Goal: Task Accomplishment & Management: Complete application form

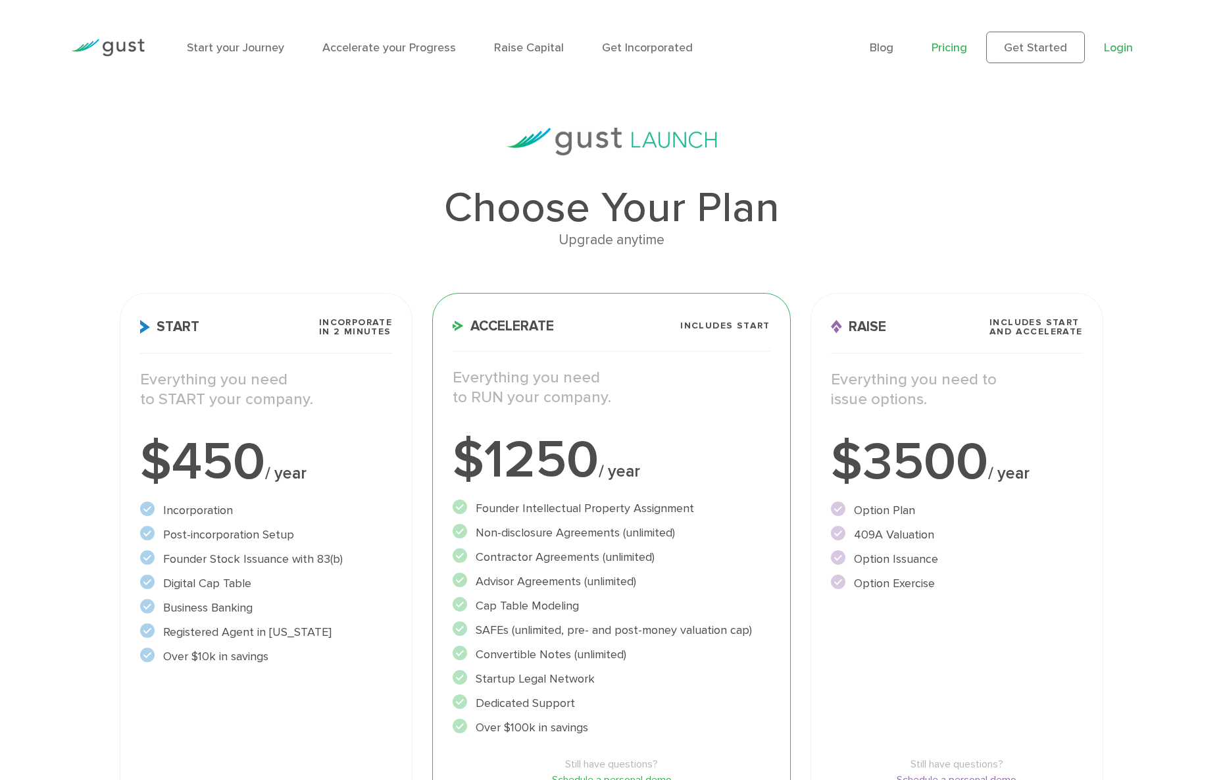
click at [1119, 49] on link "Login" at bounding box center [1118, 48] width 29 height 14
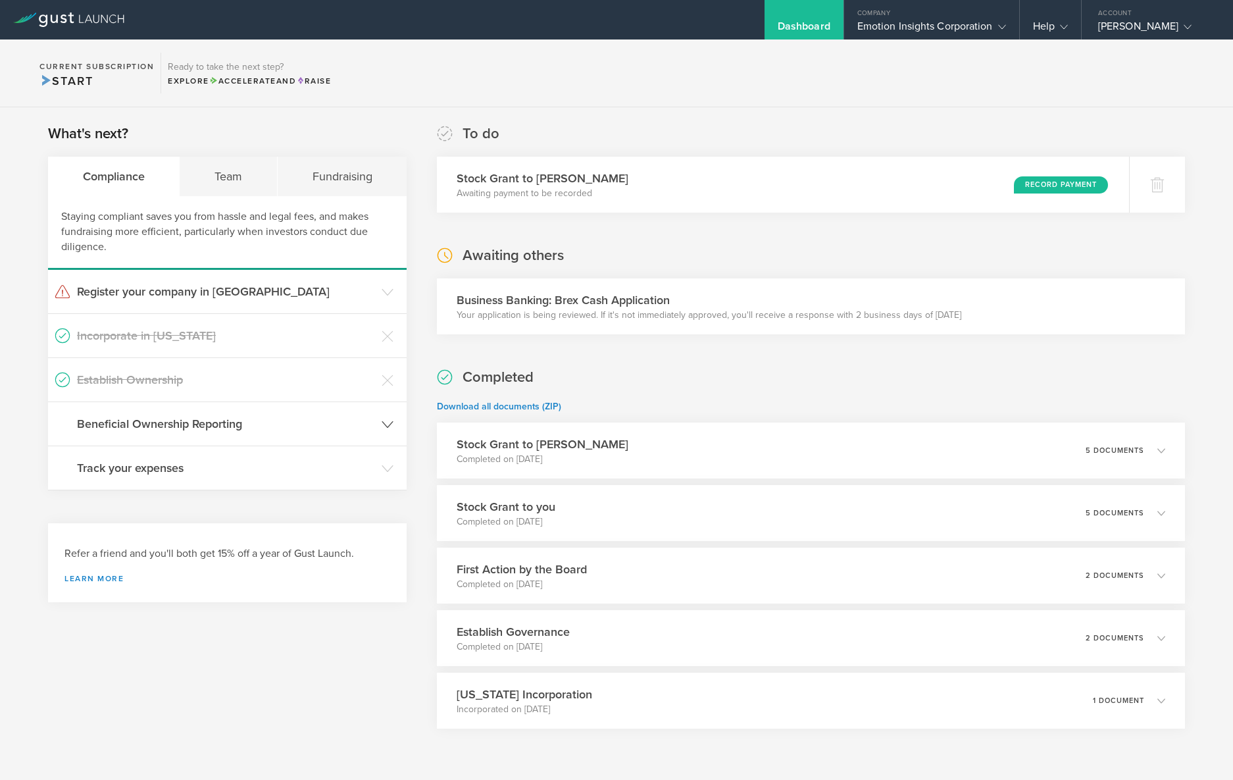
click at [140, 426] on h3 "Beneficial Ownership Reporting" at bounding box center [226, 423] width 298 height 17
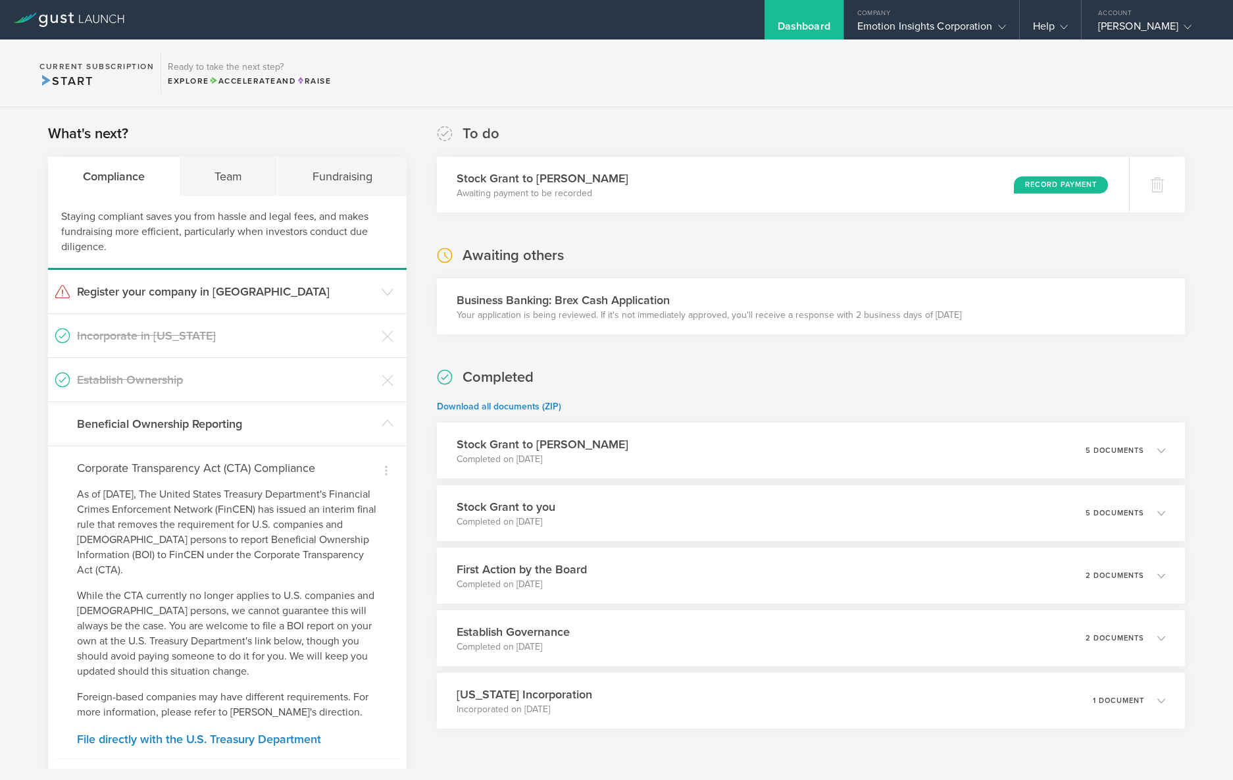
click at [2, 391] on div "What's next? Compliance Team Fundraising Staying compliant saves you from hassl…" at bounding box center [616, 569] width 1233 height 925
click at [384, 424] on icon at bounding box center [388, 423] width 12 height 12
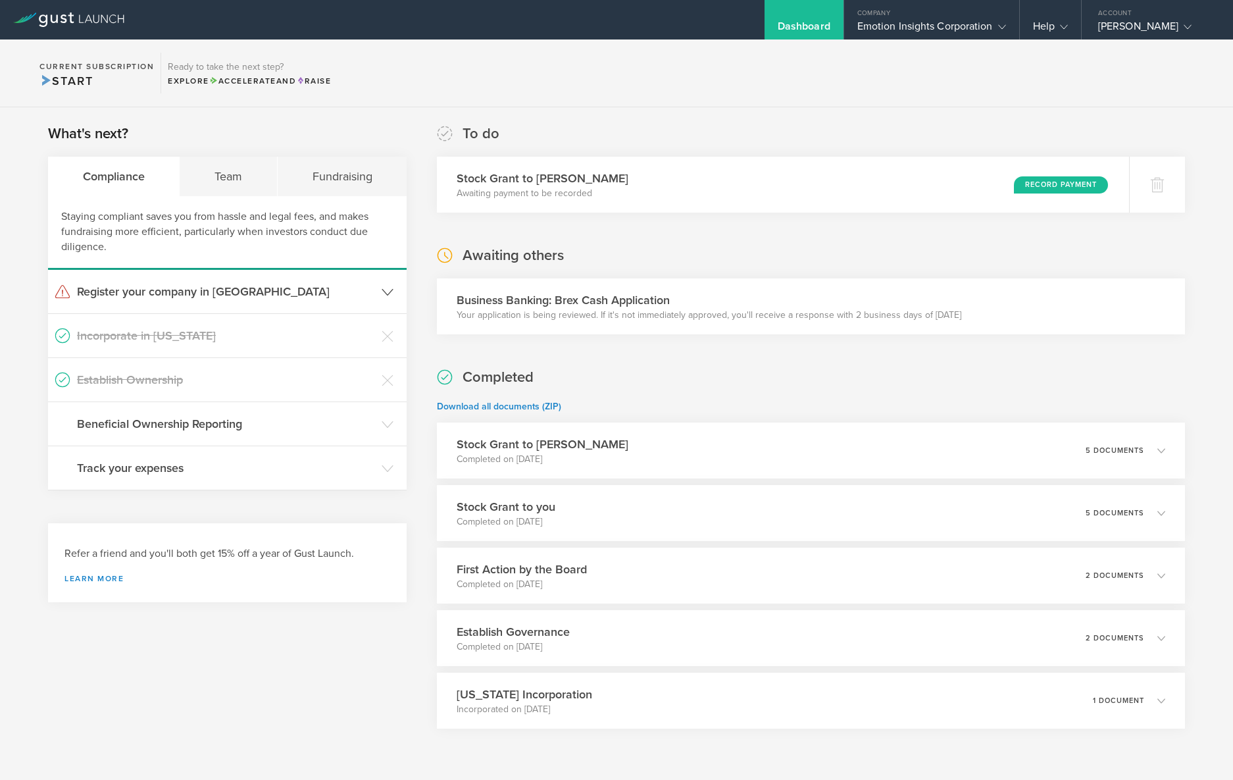
click at [155, 299] on h3 "Register your company in [GEOGRAPHIC_DATA]" at bounding box center [226, 291] width 298 height 17
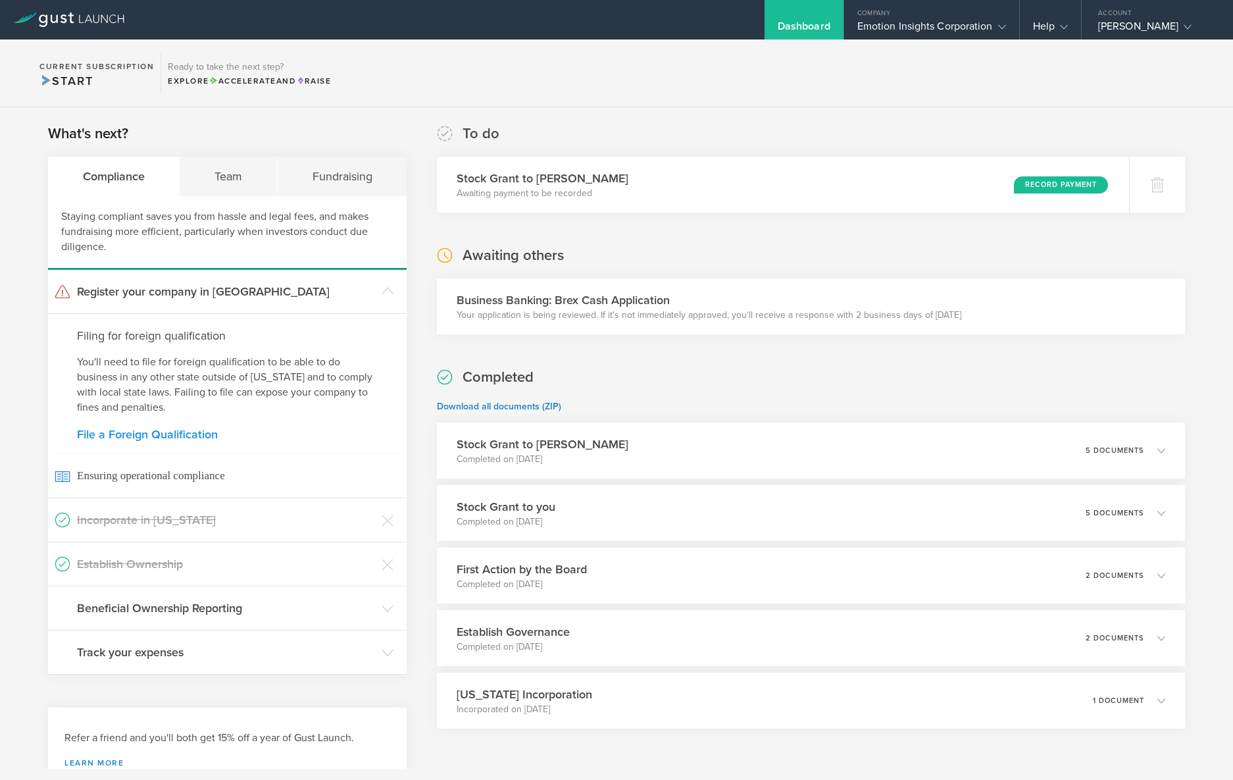
click at [132, 435] on link "File a Foreign Qualification" at bounding box center [227, 434] width 301 height 12
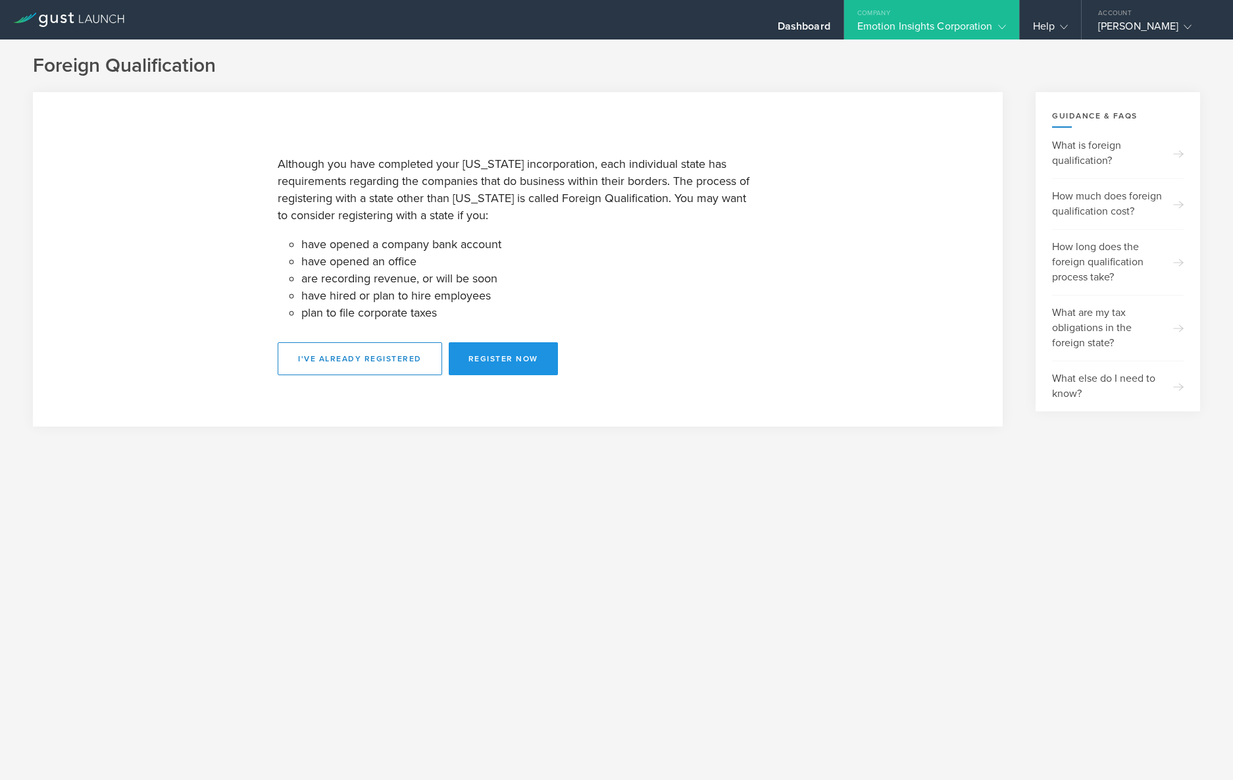
click at [492, 361] on button "Register Now" at bounding box center [503, 358] width 109 height 33
select select "WY"
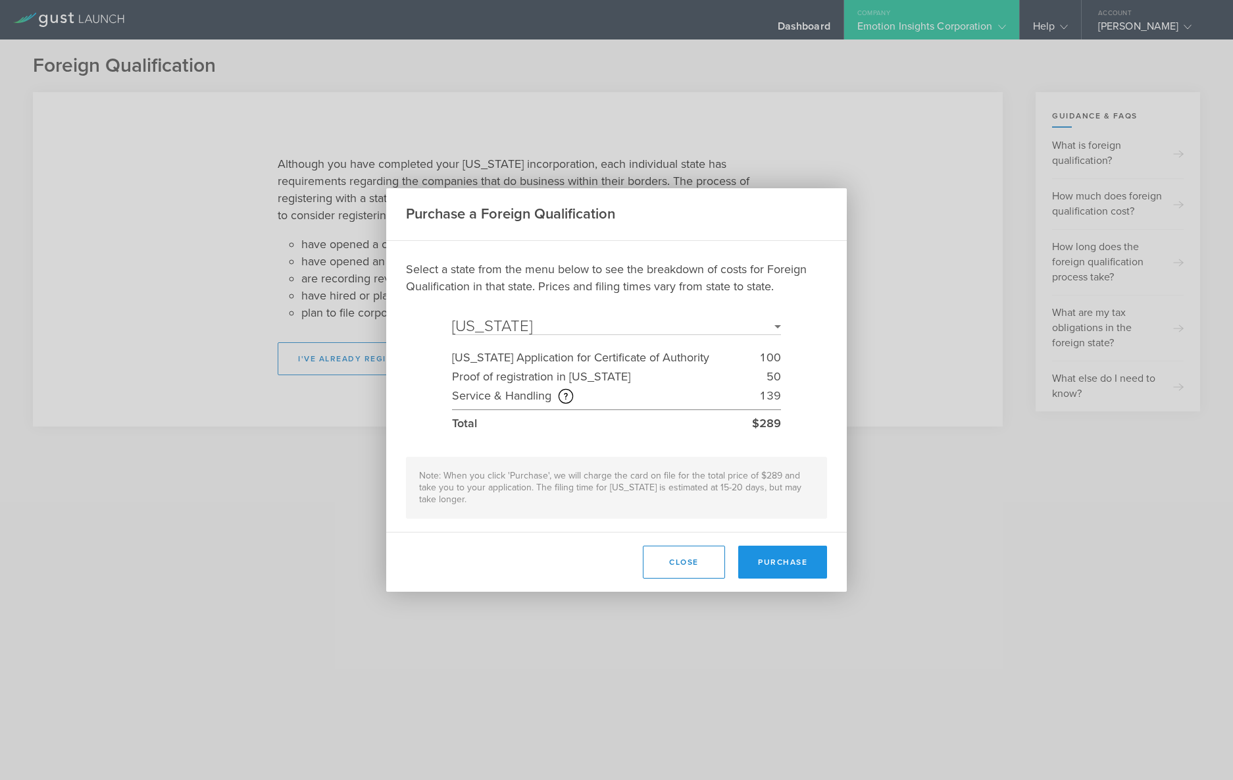
click at [773, 559] on button "Purchase" at bounding box center [782, 561] width 89 height 33
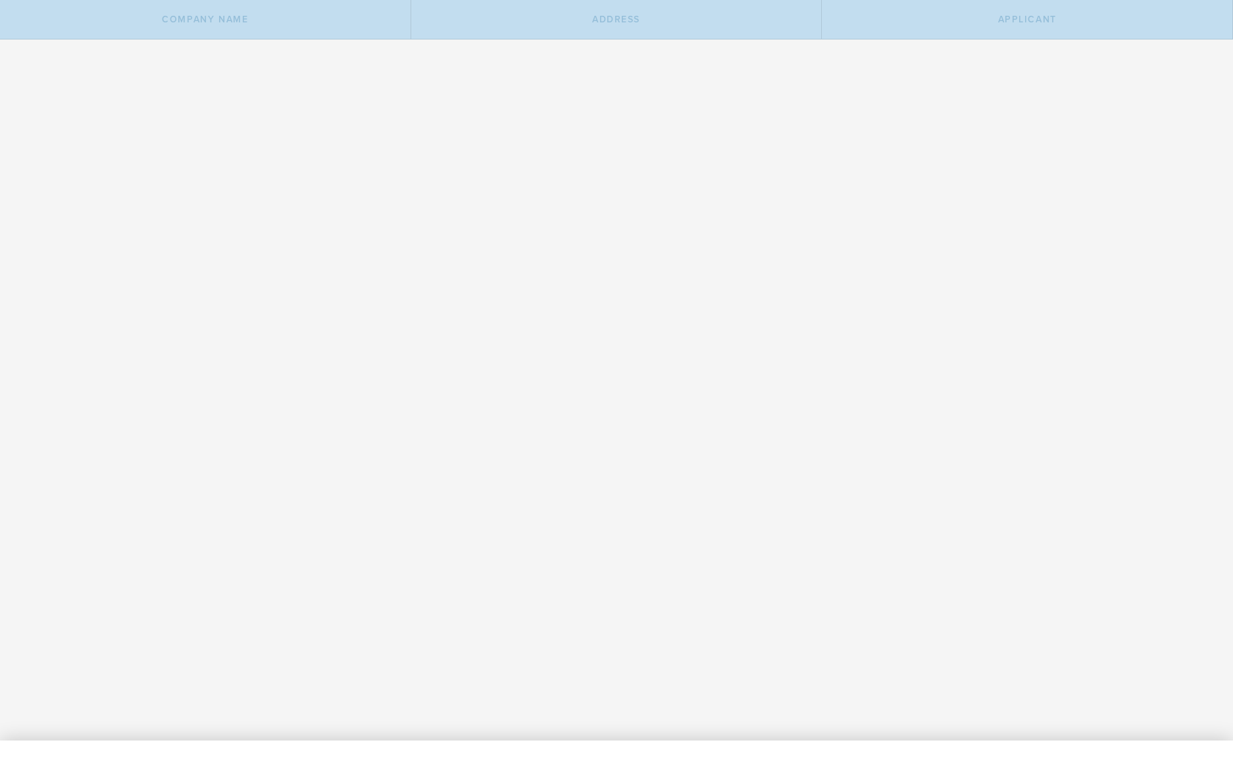
type input "Emotion Insights Corporation"
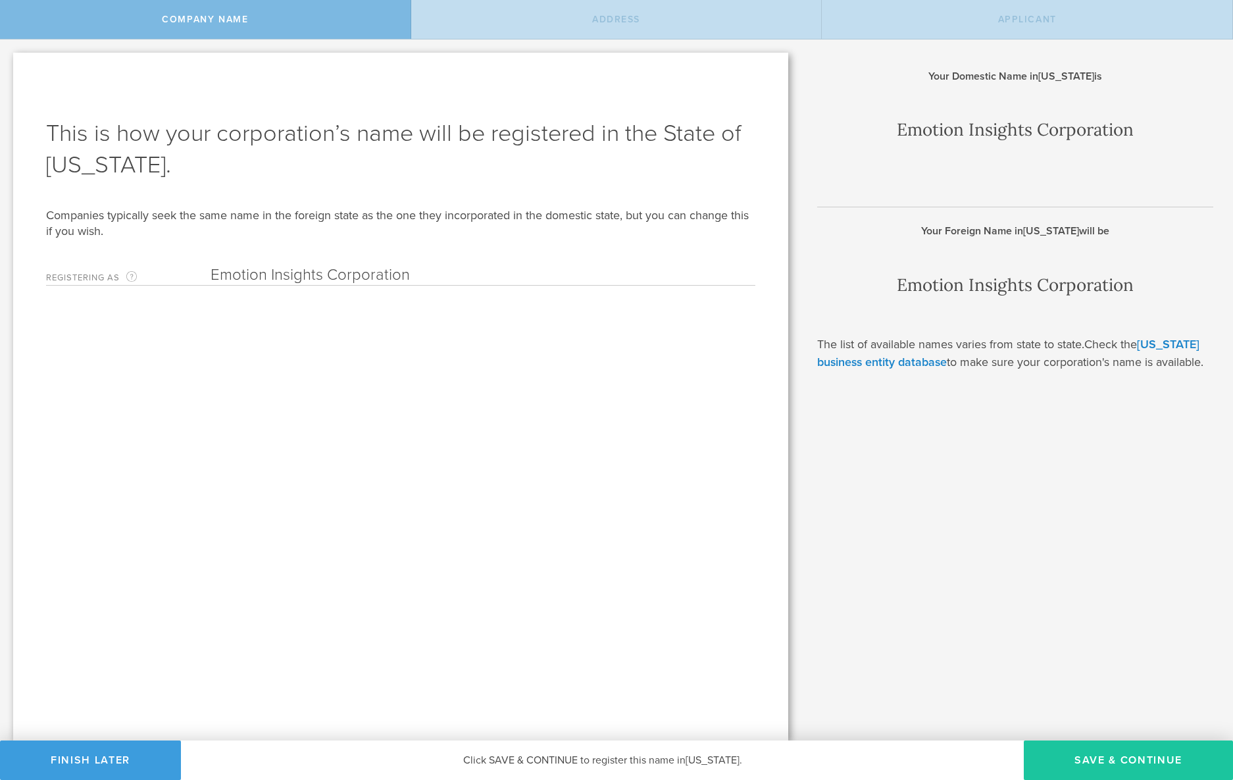
click at [1100, 755] on button "Save & Continue" at bounding box center [1128, 759] width 209 height 39
type input "[STREET_ADDRESS]"
type input "Unit #A1616"
type input "Casper"
type input "[US_STATE]"
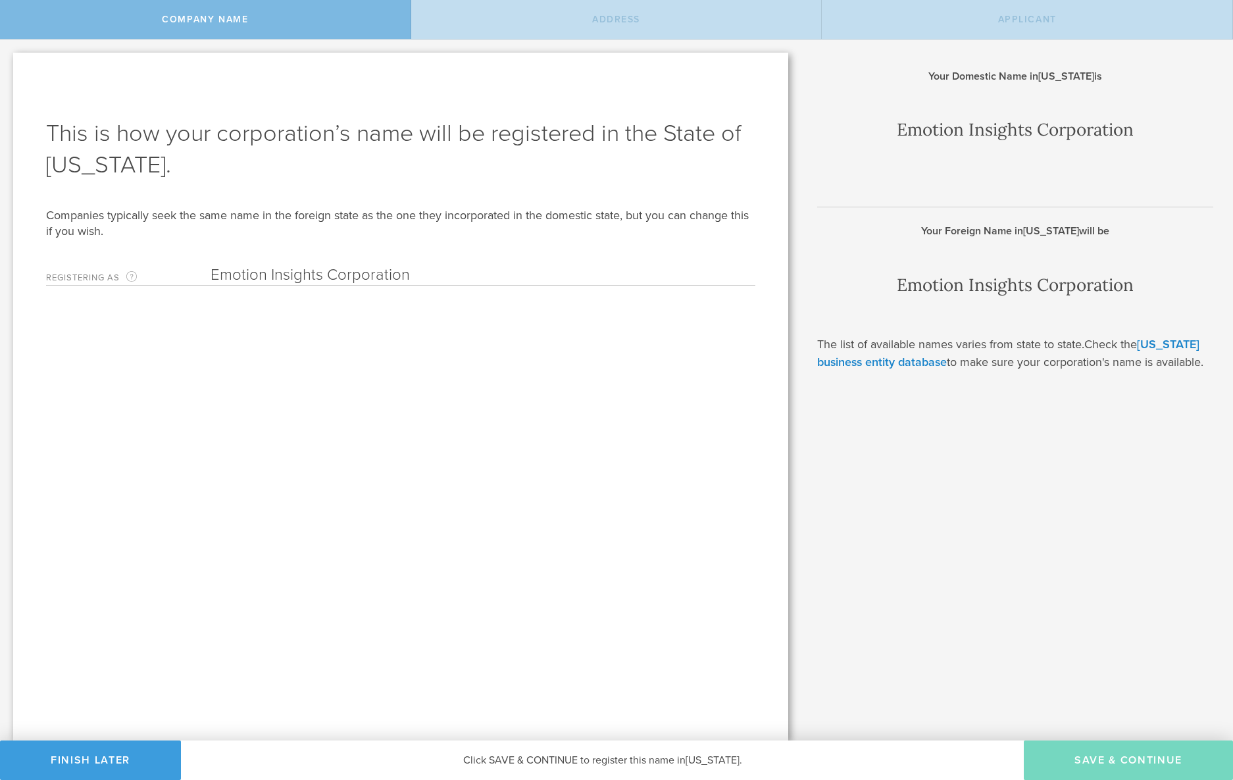
type input "82601"
type input "[GEOGRAPHIC_DATA]"
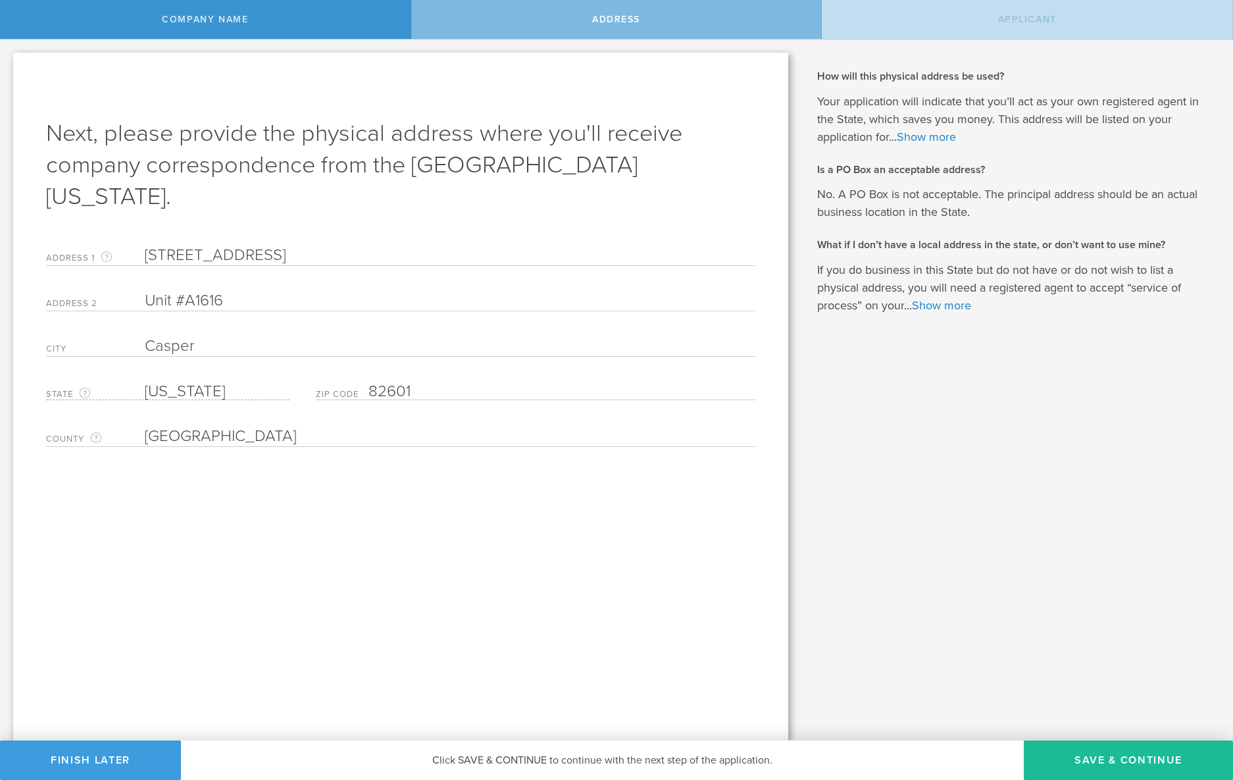
click at [1100, 755] on button "Save & Continue" at bounding box center [1128, 759] width 209 height 39
type input "[PERSON_NAME]"
type input "CEO"
type input "[PHONE_NUMBER]"
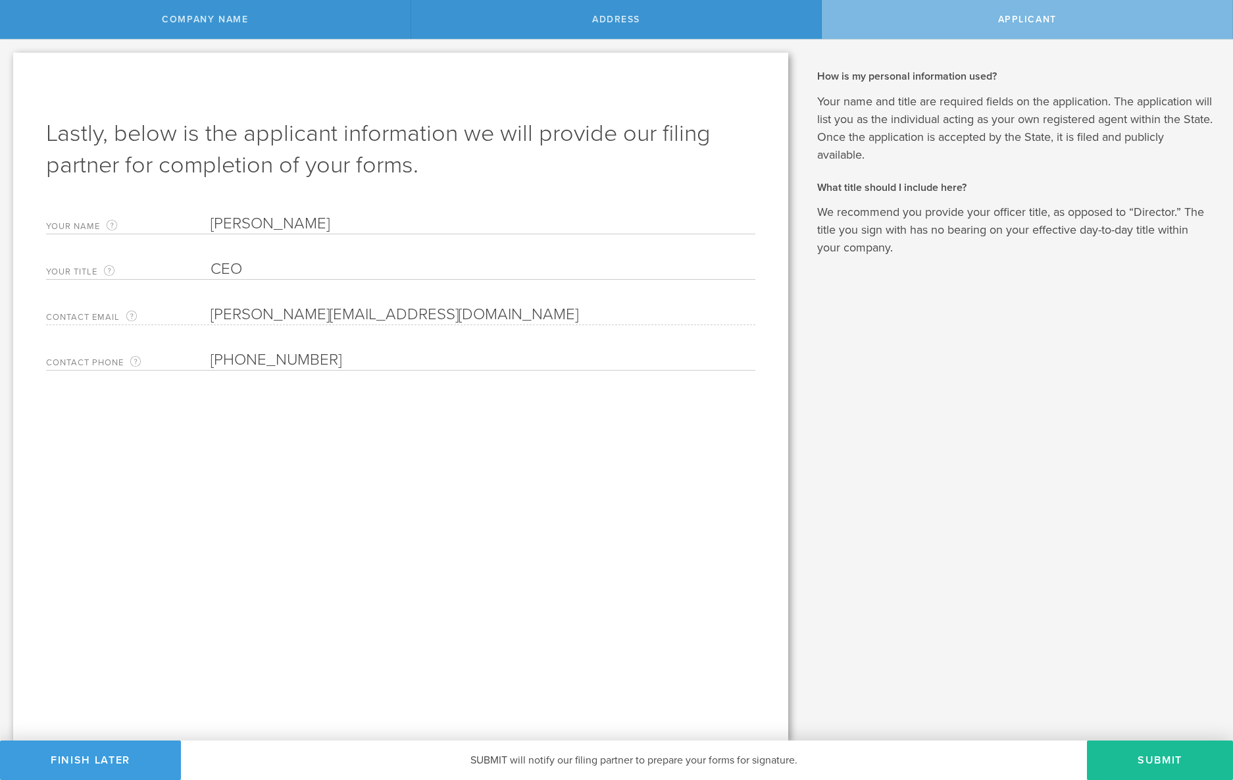
click at [1100, 755] on button "Submit" at bounding box center [1160, 759] width 146 height 39
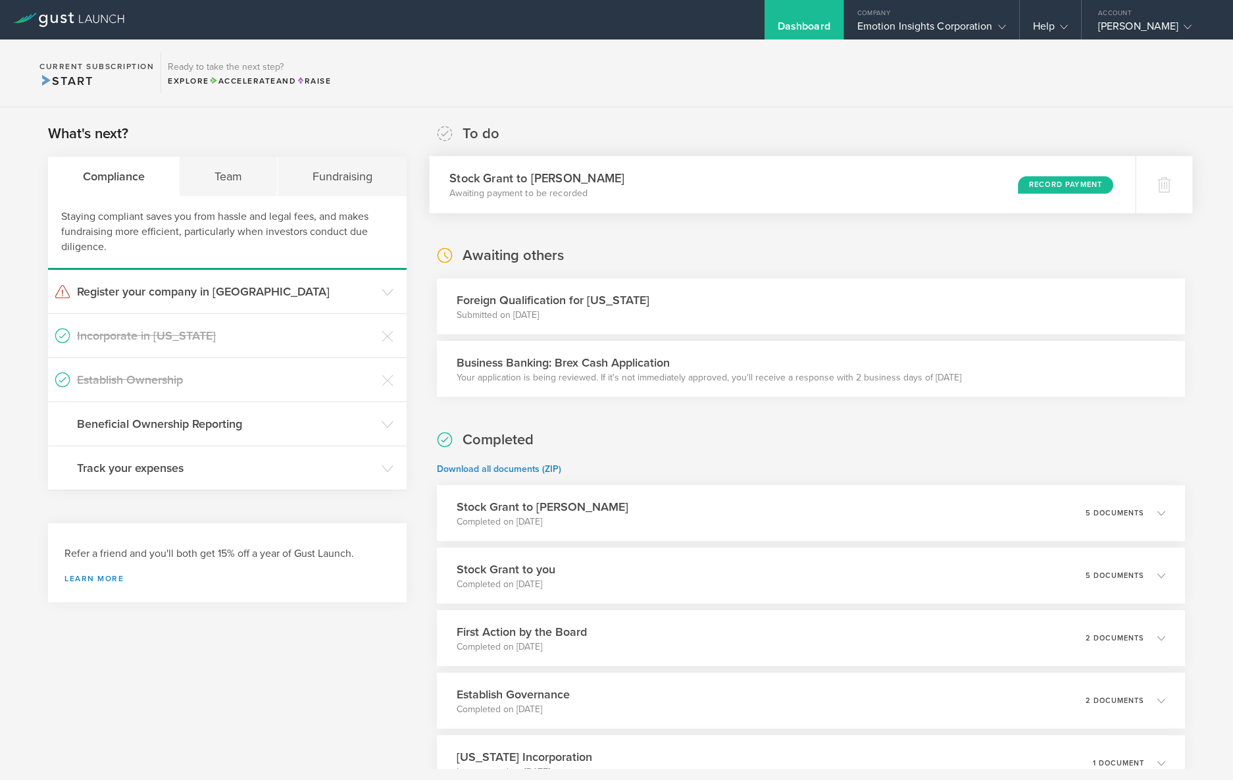
click at [1034, 188] on div "Record Payment" at bounding box center [1066, 185] width 96 height 18
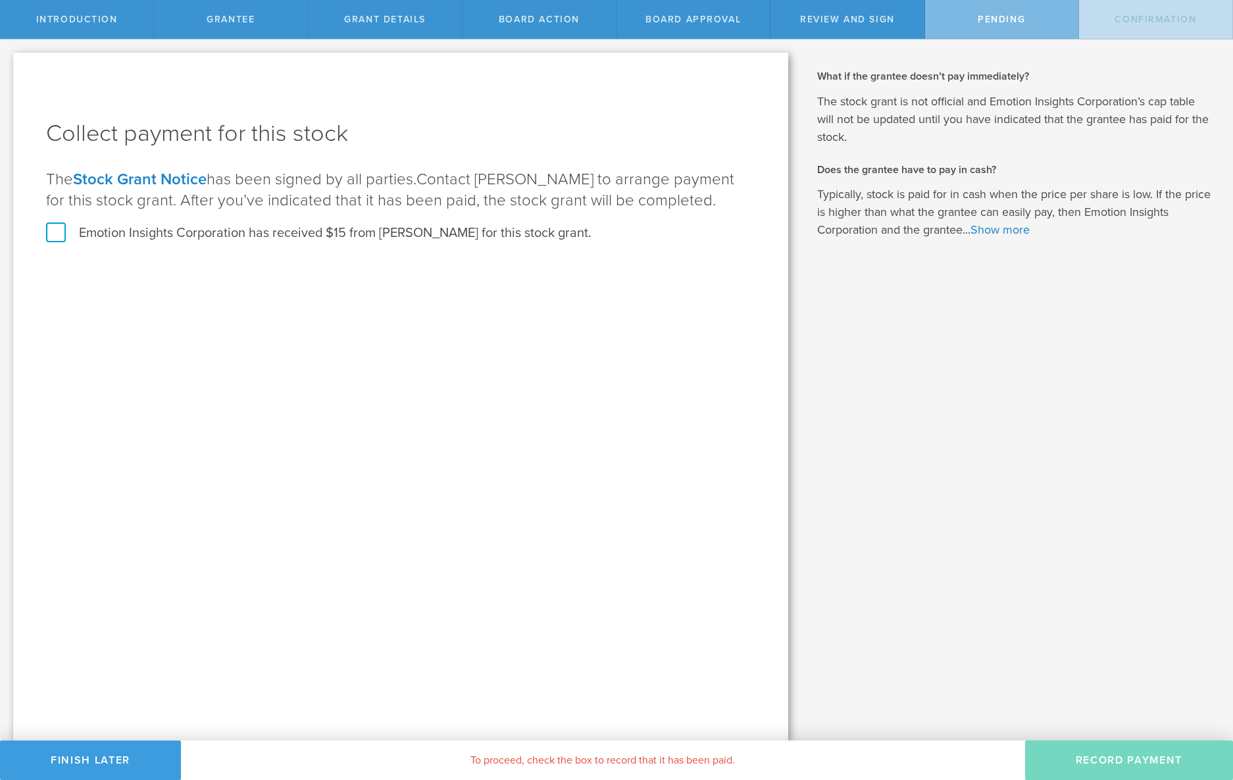
click at [55, 229] on label "Emotion Insights Corporation has received $15 from Gentry Collins for this stoc…" at bounding box center [318, 232] width 545 height 17
click at [0, 0] on input "Emotion Insights Corporation has received $15 from Gentry Collins for this stoc…" at bounding box center [0, 0] width 0 height 0
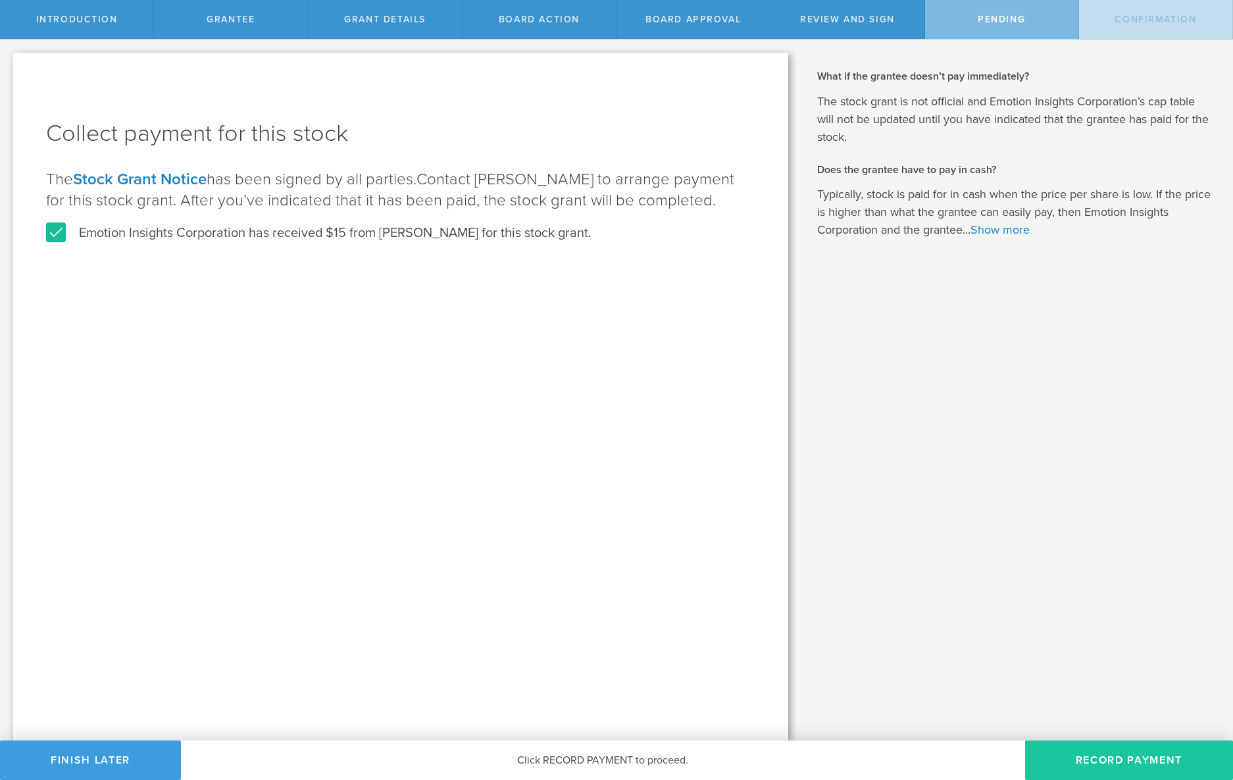
click at [1092, 757] on button "Record Payment" at bounding box center [1129, 759] width 208 height 39
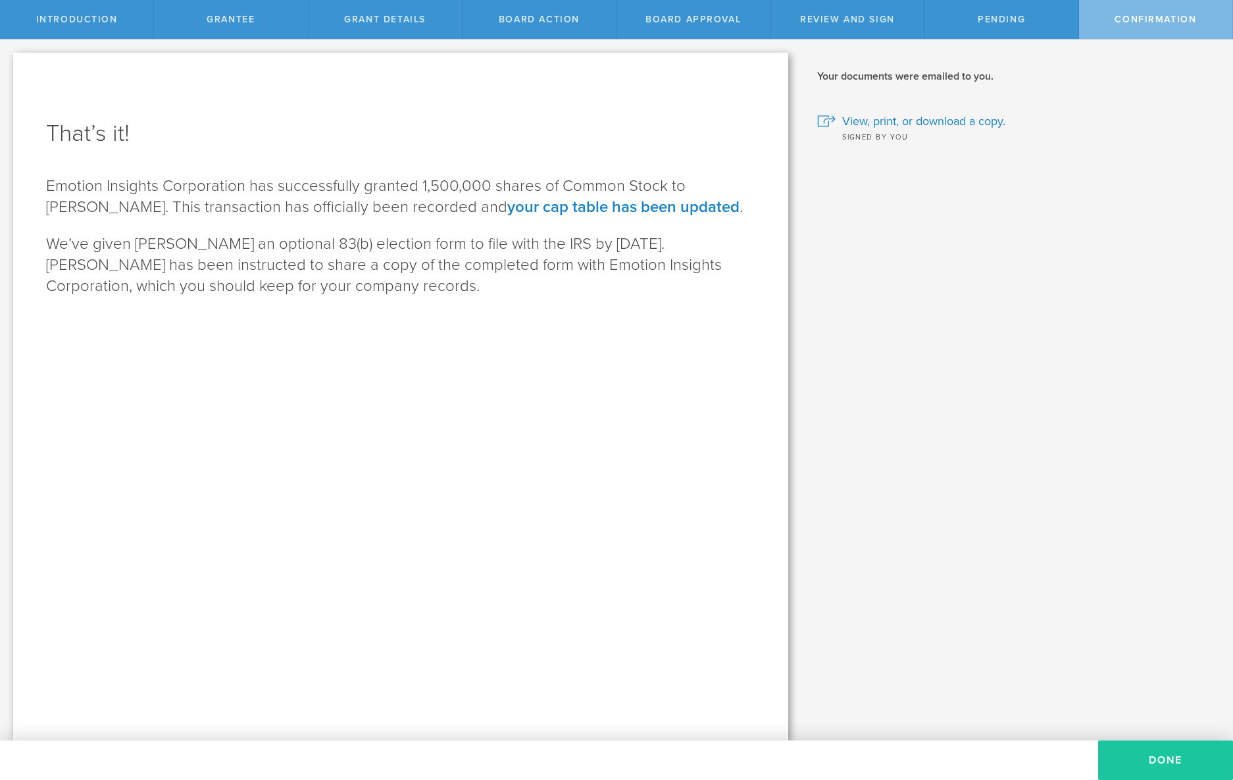
click at [1153, 755] on button "Done" at bounding box center [1165, 759] width 135 height 39
